Goal: Information Seeking & Learning: Learn about a topic

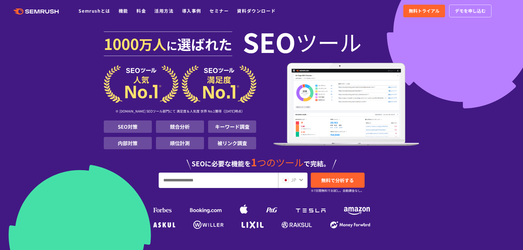
click at [206, 179] on input "URL、キーワードを入力してください" at bounding box center [218, 180] width 119 height 15
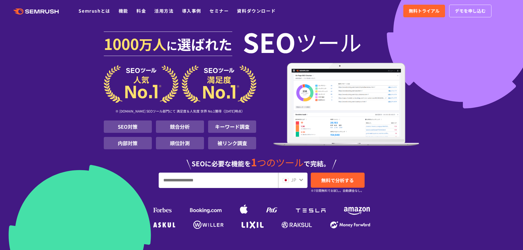
click at [206, 179] on input "URL、キーワードを入力してください" at bounding box center [218, 180] width 119 height 15
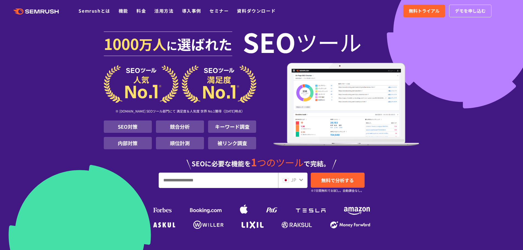
click at [206, 179] on input "URL、キーワードを入力してください" at bounding box center [218, 180] width 119 height 15
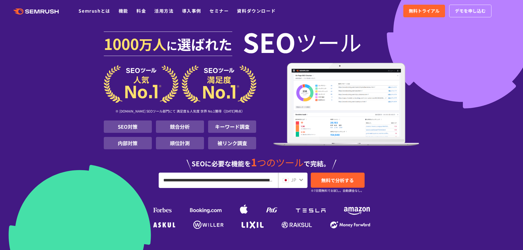
scroll to position [0, 57]
type input "**********"
click at [322, 180] on span "無料で分析する" at bounding box center [337, 180] width 33 height 7
